Goal: Transaction & Acquisition: Book appointment/travel/reservation

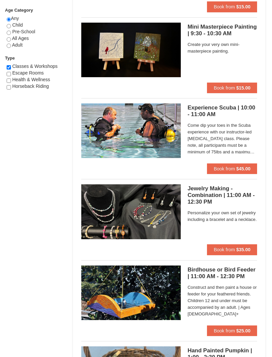
scroll to position [378, 0]
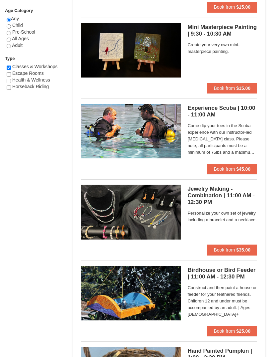
click at [242, 171] on button "Book from $45.00" at bounding box center [232, 168] width 50 height 11
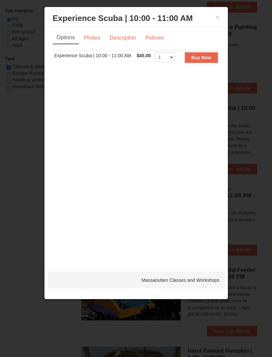
click at [97, 35] on link "Photos" at bounding box center [92, 38] width 25 height 13
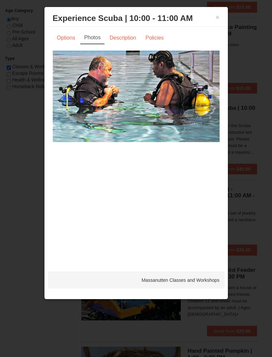
click at [121, 37] on link "Description" at bounding box center [122, 38] width 35 height 13
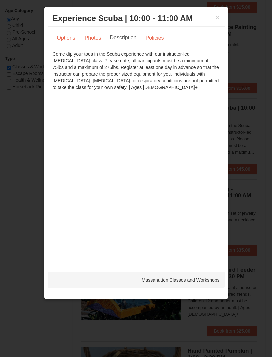
click at [163, 33] on link "Policies" at bounding box center [154, 38] width 27 height 13
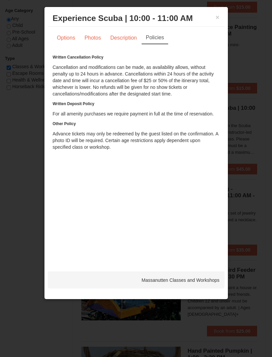
click at [227, 20] on div "× Experience Scuba | 10:00 - 11:00 AM Massanutten Classes and Workshops Options…" at bounding box center [136, 153] width 184 height 292
click at [220, 18] on button "×" at bounding box center [218, 17] width 4 height 7
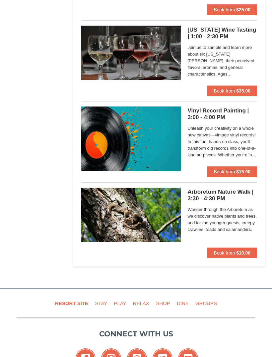
scroll to position [944, 0]
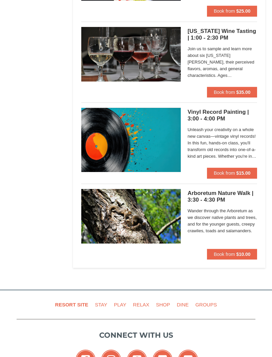
click at [238, 193] on h5 "Arboretum Nature Walk | 3:30 - 4:30 PM Massanutten Classes and Workshops" at bounding box center [223, 196] width 70 height 13
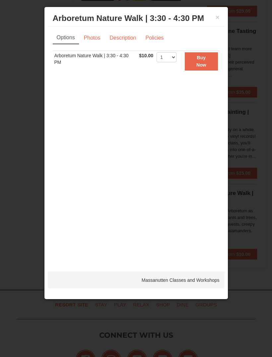
click at [134, 39] on link "Description" at bounding box center [122, 38] width 35 height 13
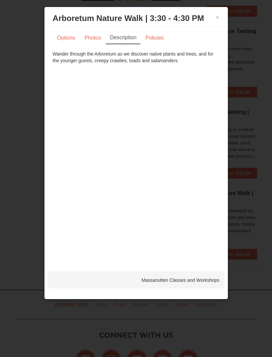
click at [100, 37] on link "Photos" at bounding box center [92, 38] width 25 height 13
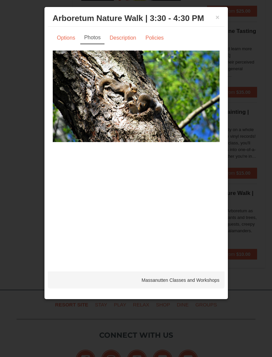
click at [75, 41] on link "Options" at bounding box center [66, 38] width 27 height 13
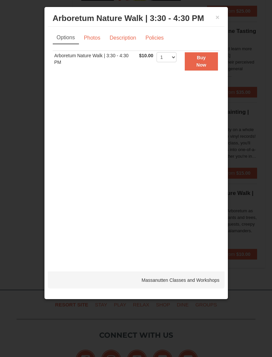
click at [159, 40] on link "Policies" at bounding box center [154, 38] width 27 height 13
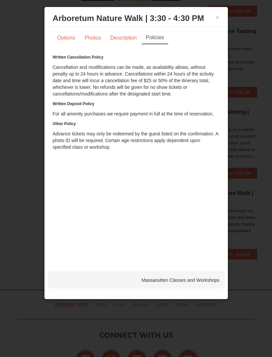
click at [223, 19] on div "× Arboretum Nature Walk | 3:30 - 4:30 PM Massanutten Classes and Workshops" at bounding box center [136, 18] width 177 height 16
click at [219, 19] on button "×" at bounding box center [218, 17] width 4 height 7
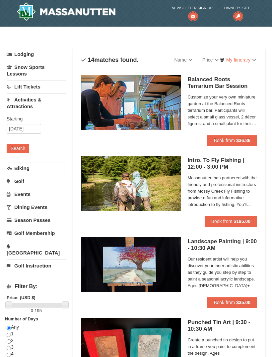
scroll to position [0, 0]
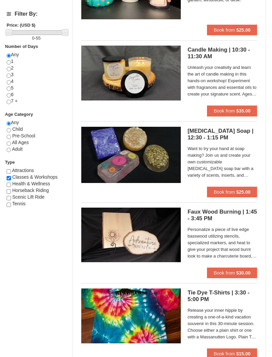
scroll to position [274, 0]
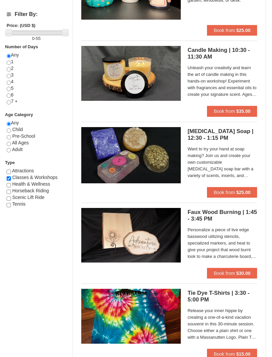
click at [11, 189] on input "checkbox" at bounding box center [9, 191] width 4 height 4
checkbox input "true"
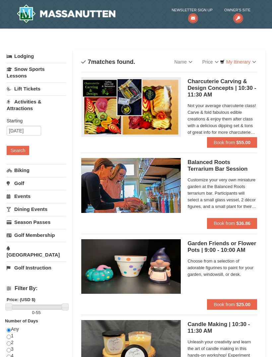
scroll to position [9, 0]
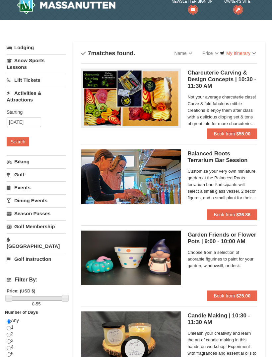
click at [15, 144] on button "Search" at bounding box center [18, 141] width 23 height 9
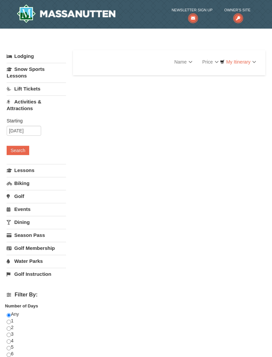
select select "10"
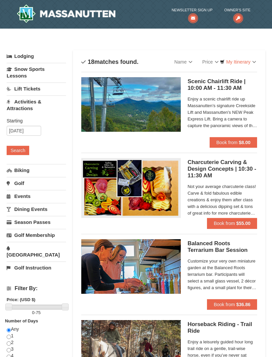
click at [222, 86] on h5 "Scenic Chairlift Ride | 10:00 AM - 11:30 AM Massanutten Scenic Chairlift Rides" at bounding box center [223, 84] width 70 height 13
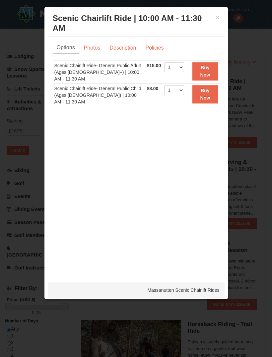
click at [225, 20] on div "× Scenic Chairlift Ride | 10:00 AM - 11:30 AM Massanutten Scenic Chairlift Ride…" at bounding box center [136, 153] width 184 height 292
click at [219, 20] on button "×" at bounding box center [218, 17] width 4 height 7
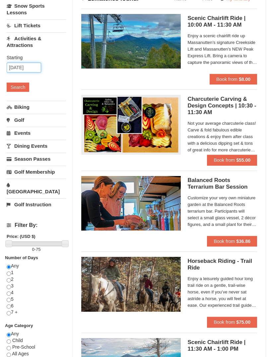
click at [34, 71] on input "10/15/2025" at bounding box center [24, 68] width 35 height 10
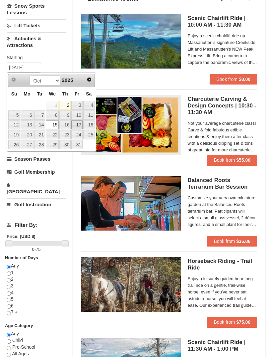
click at [73, 128] on link "17" at bounding box center [76, 124] width 11 height 9
type input "10/17/2025"
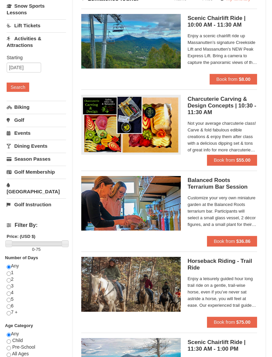
click at [26, 91] on button "Search" at bounding box center [18, 86] width 23 height 9
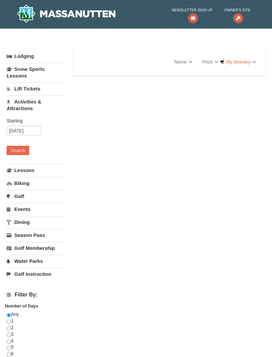
select select "10"
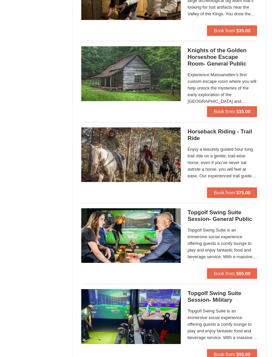
scroll to position [678, 0]
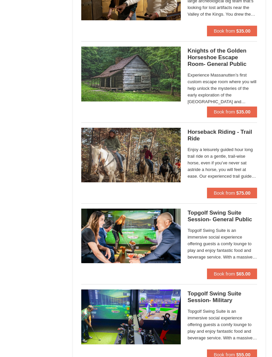
click at [242, 138] on h5 "Horseback Riding - Trail Ride Woodstone Meadows Stable and Petting Farm" at bounding box center [223, 135] width 70 height 13
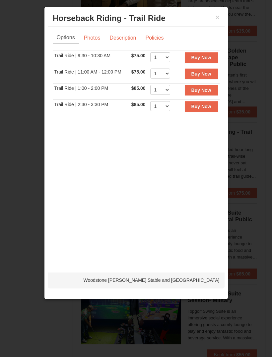
click at [163, 37] on link "Policies" at bounding box center [154, 38] width 27 height 13
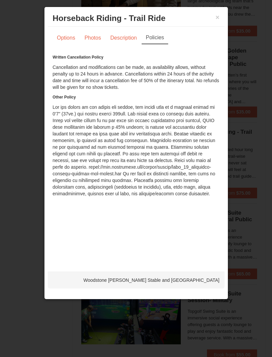
click at [220, 15] on button "×" at bounding box center [218, 17] width 4 height 7
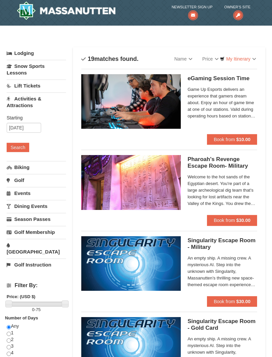
scroll to position [0, 0]
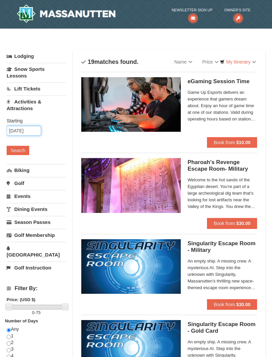
click at [23, 132] on input "10/17/2025" at bounding box center [24, 131] width 35 height 10
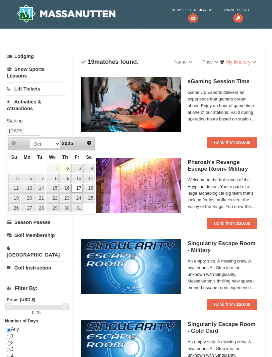
click at [15, 188] on link "12" at bounding box center [14, 187] width 12 height 9
type input "[DATE]"
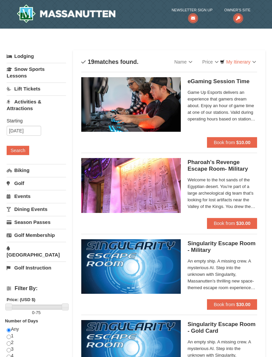
click at [17, 153] on button "Search" at bounding box center [18, 150] width 23 height 9
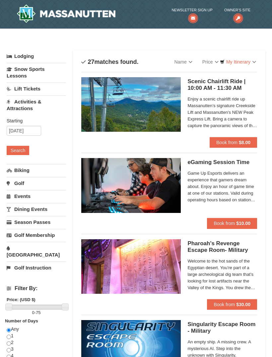
click at [52, 20] on img at bounding box center [66, 13] width 99 height 19
